Goal: Download file/media

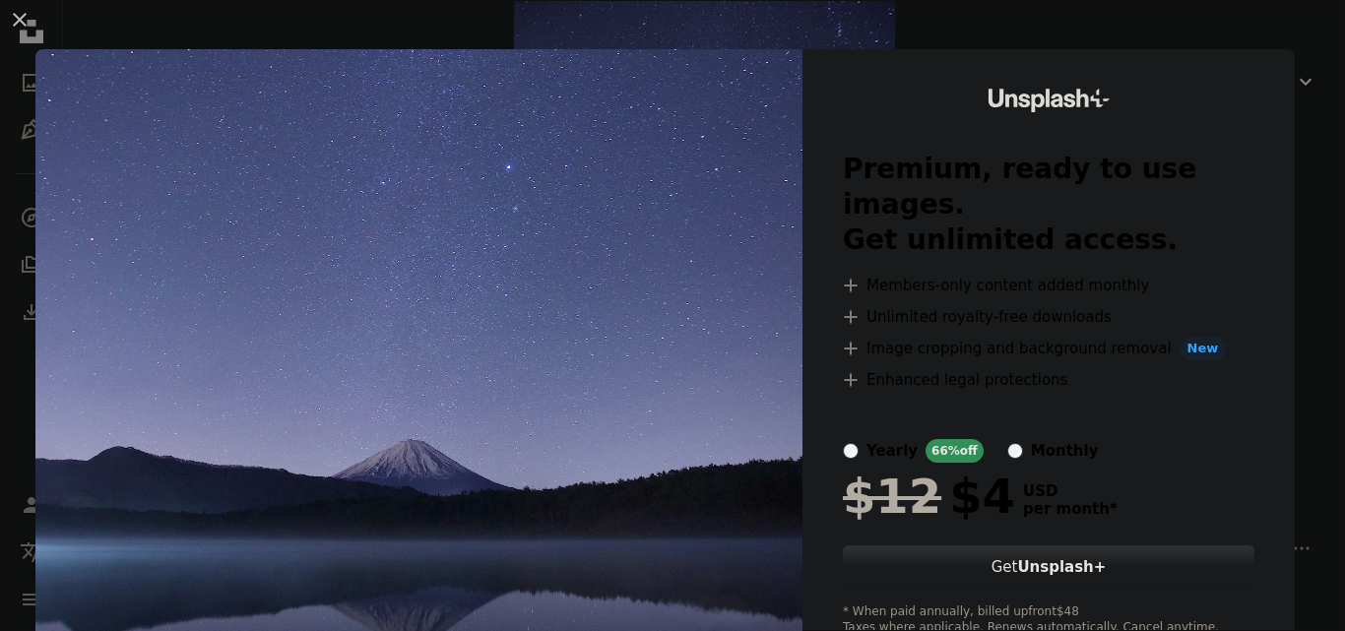
click at [1276, 42] on div "An X shape Unsplash+ Premium, ready to use images. Get unlimited access. A plus…" at bounding box center [672, 315] width 1345 height 631
